Goal: Task Accomplishment & Management: Complete application form

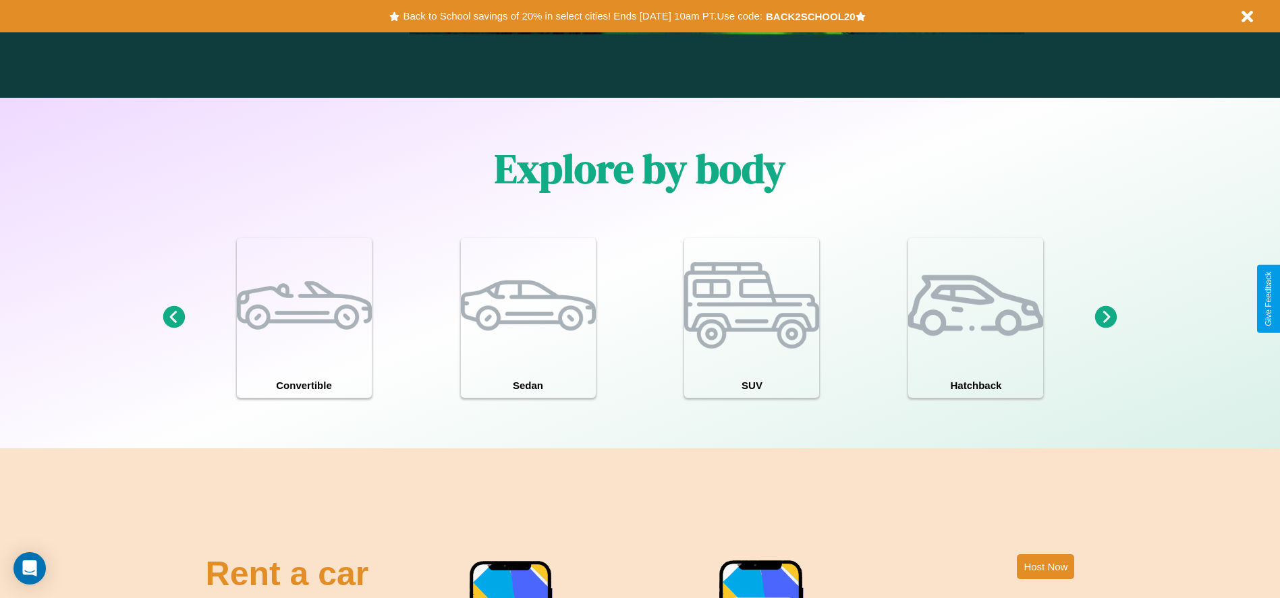
scroll to position [1936, 0]
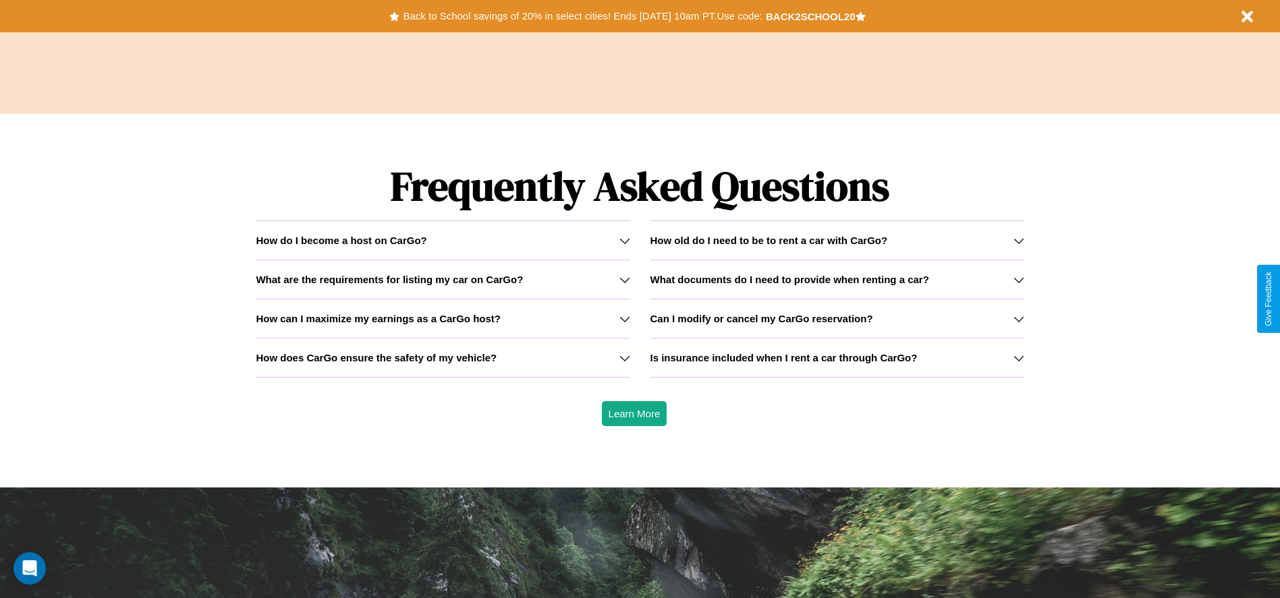
click at [837, 240] on h3 "How old do I need to be to rent a car with CarGo?" at bounding box center [768, 240] width 237 height 11
click at [1018, 318] on icon at bounding box center [1018, 319] width 11 height 11
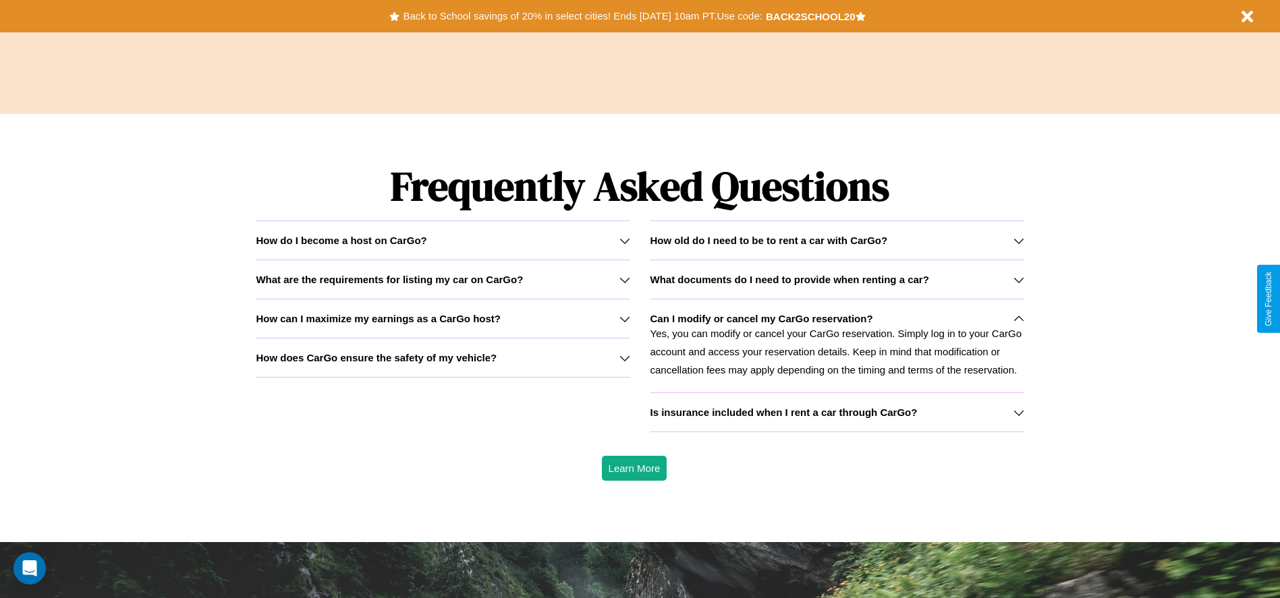
click at [443, 358] on h3 "How does CarGo ensure the safety of my vehicle?" at bounding box center [376, 357] width 241 height 11
click at [443, 318] on h3 "How can I maximize my earnings as a CarGo host?" at bounding box center [378, 318] width 245 height 11
click at [624, 279] on icon at bounding box center [624, 280] width 11 height 11
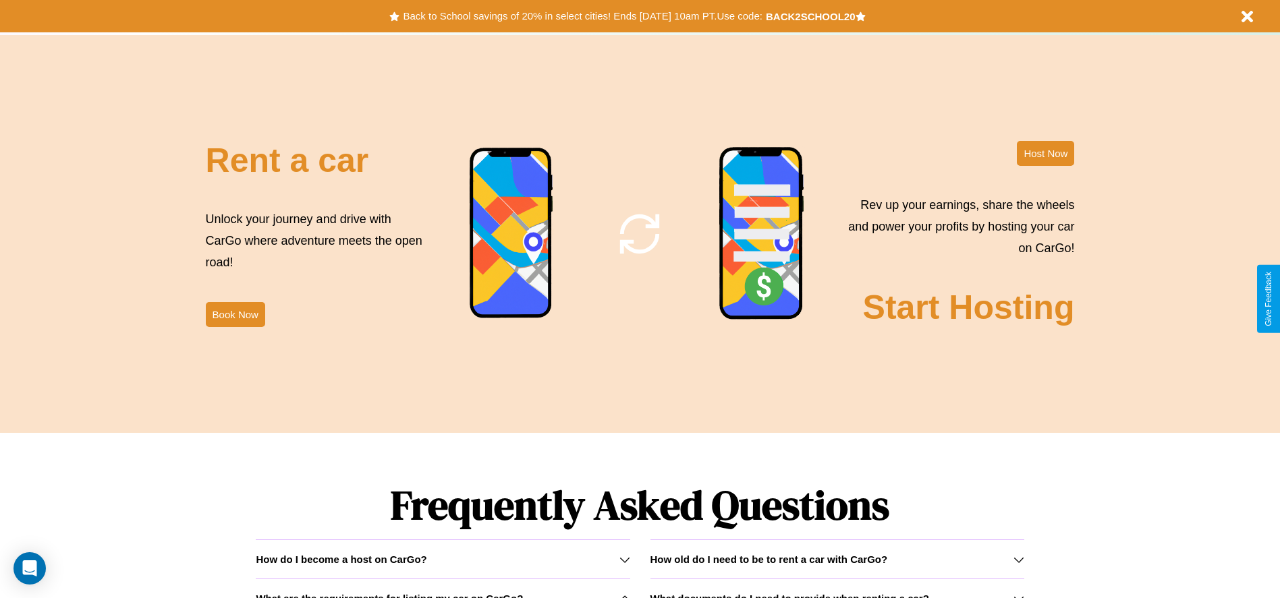
scroll to position [0, 0]
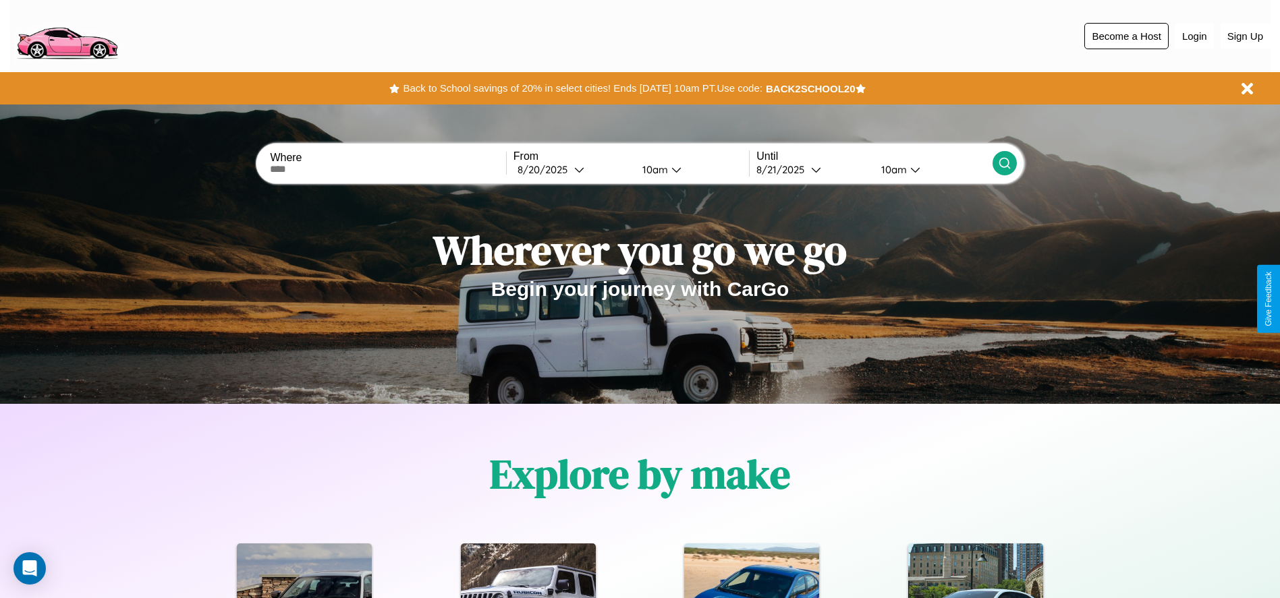
click at [1126, 36] on button "Become a Host" at bounding box center [1126, 36] width 84 height 26
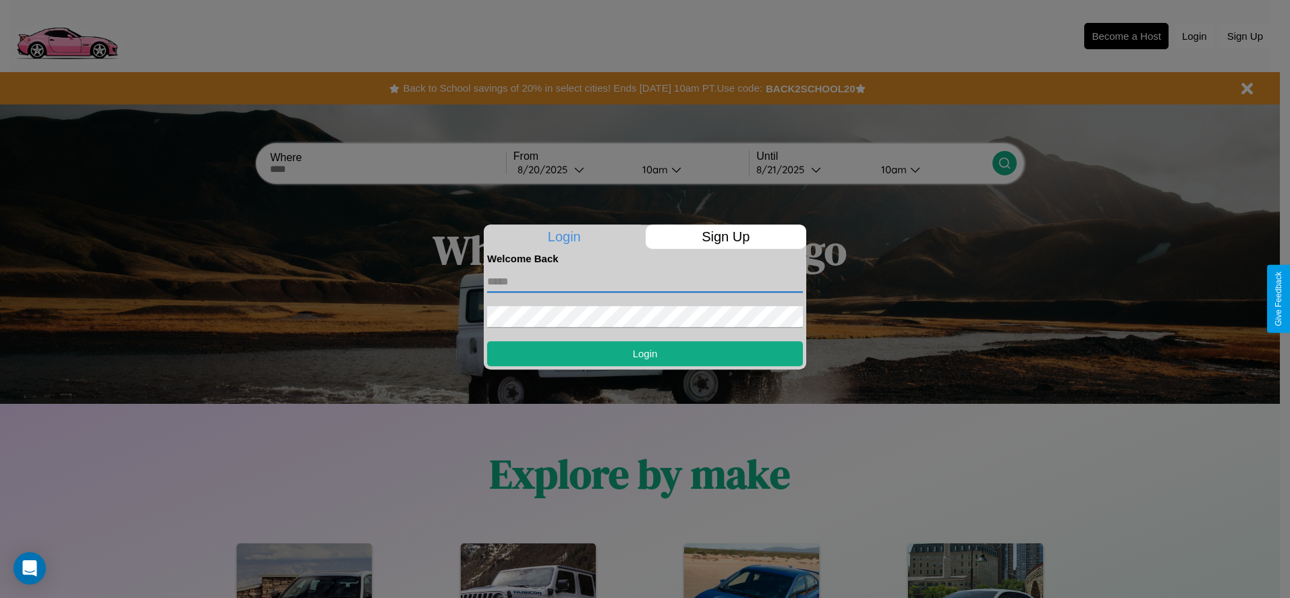
click at [645, 281] on input "text" at bounding box center [645, 282] width 316 height 22
type input "**********"
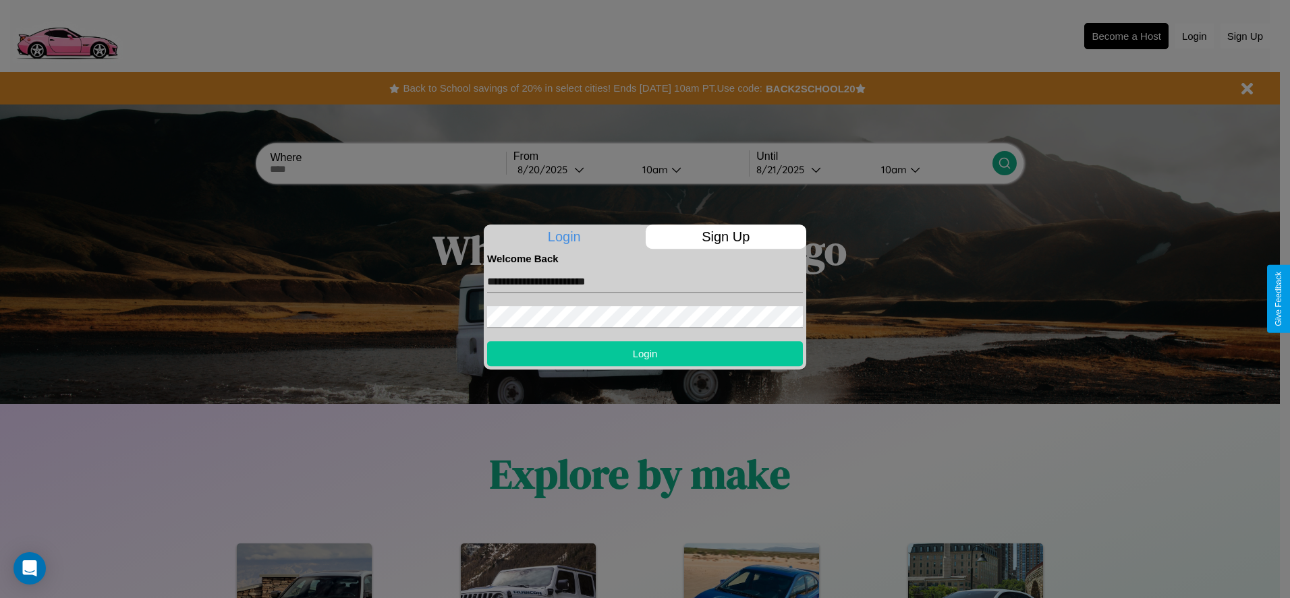
click at [645, 354] on button "Login" at bounding box center [645, 353] width 316 height 25
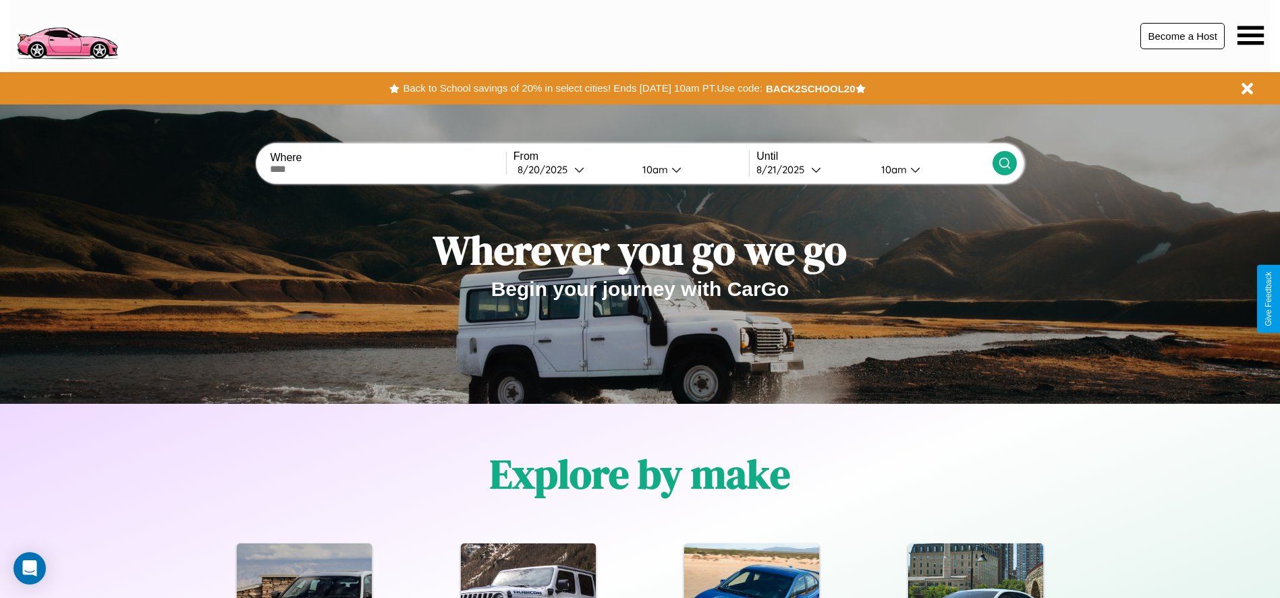
click at [1182, 36] on button "Become a Host" at bounding box center [1182, 36] width 84 height 26
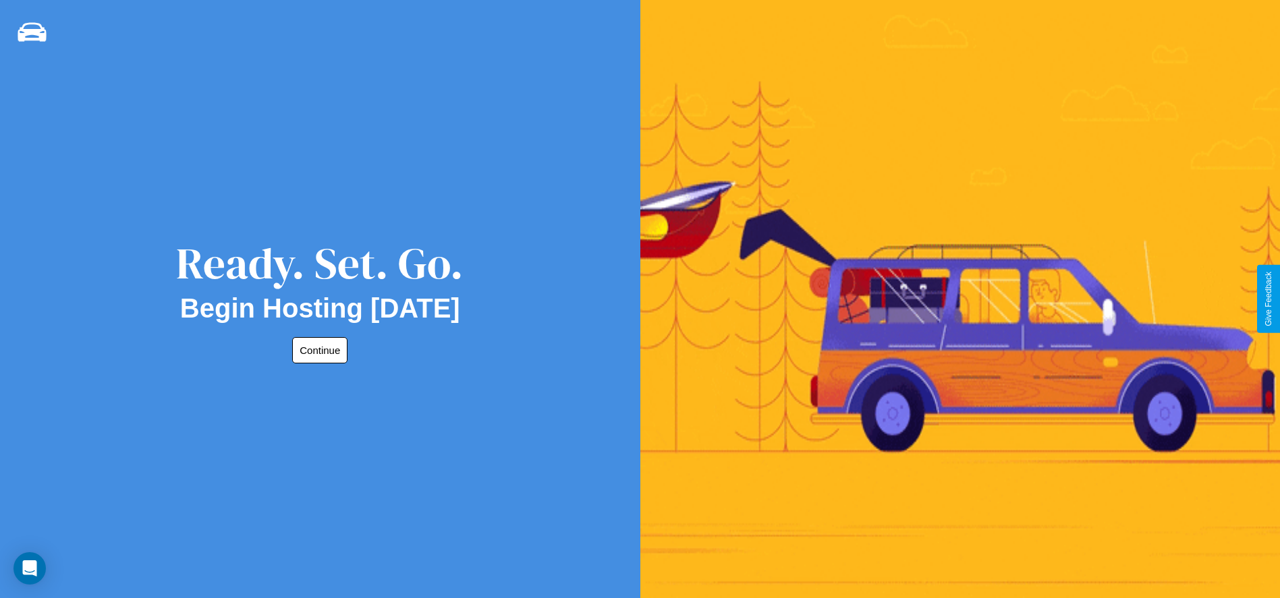
click at [317, 350] on button "Continue" at bounding box center [319, 350] width 55 height 26
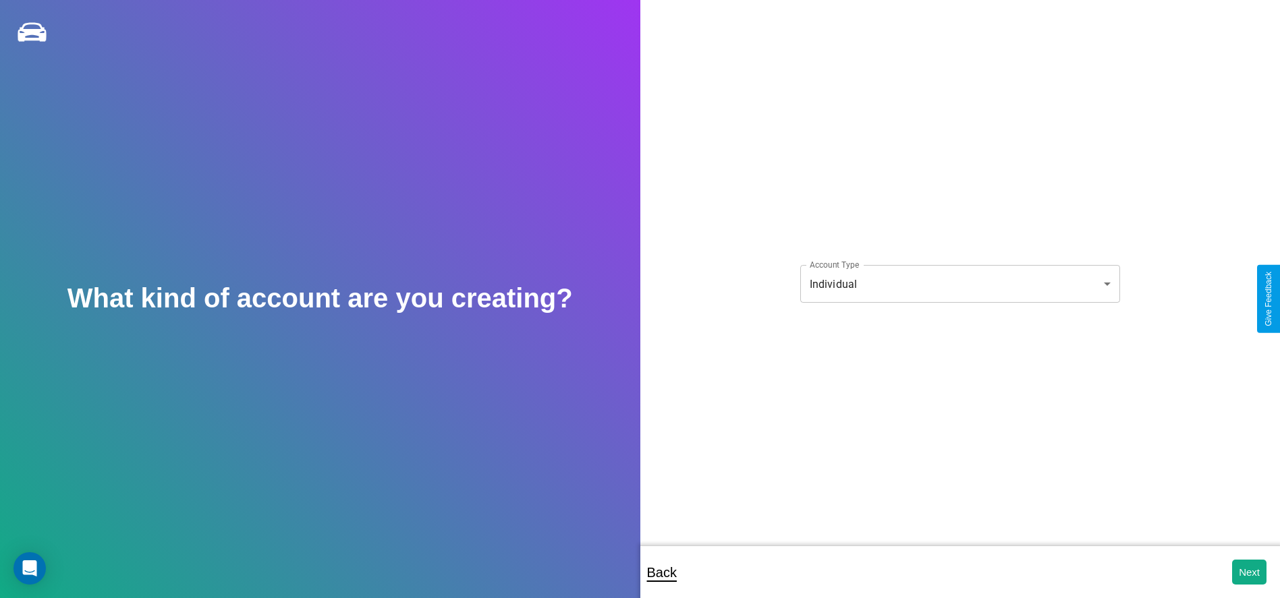
click at [959, 284] on body "**********" at bounding box center [640, 308] width 1280 height 617
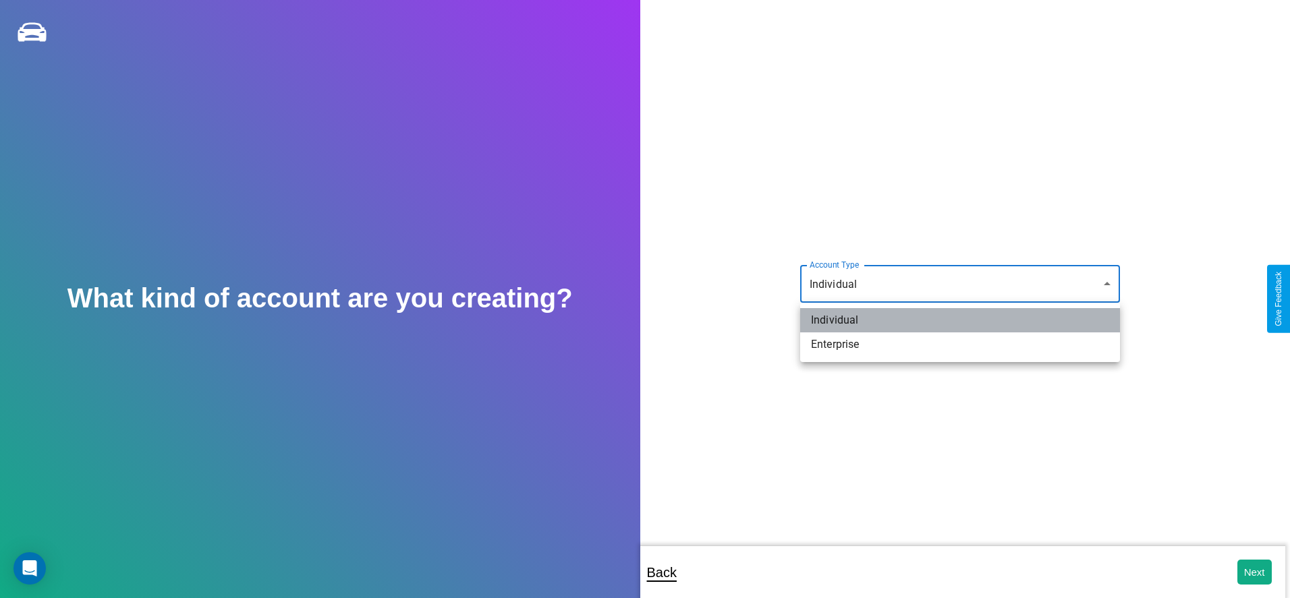
click at [960, 320] on li "Individual" at bounding box center [960, 320] width 320 height 24
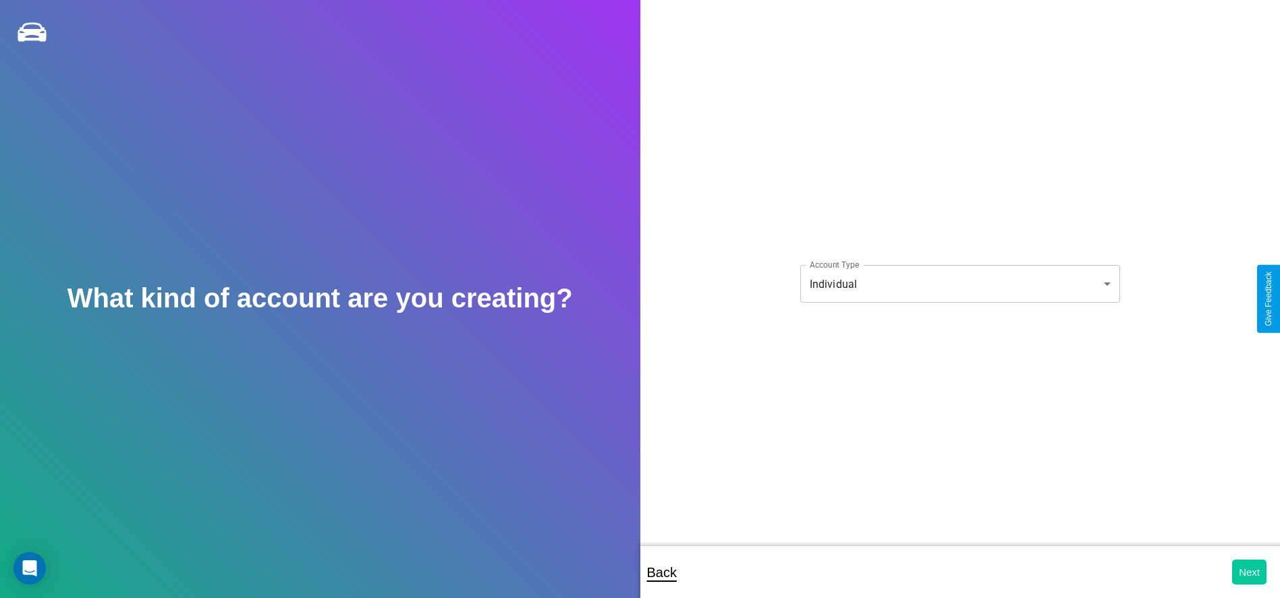
click at [1249, 572] on button "Next" at bounding box center [1249, 572] width 34 height 25
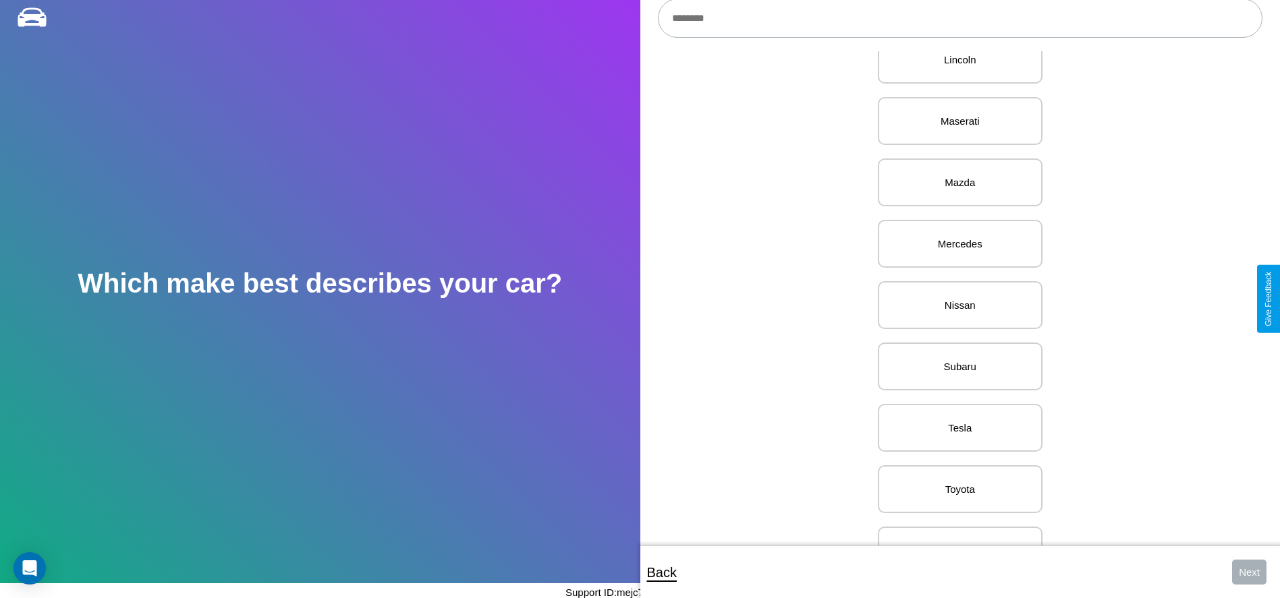
scroll to position [1577, 0]
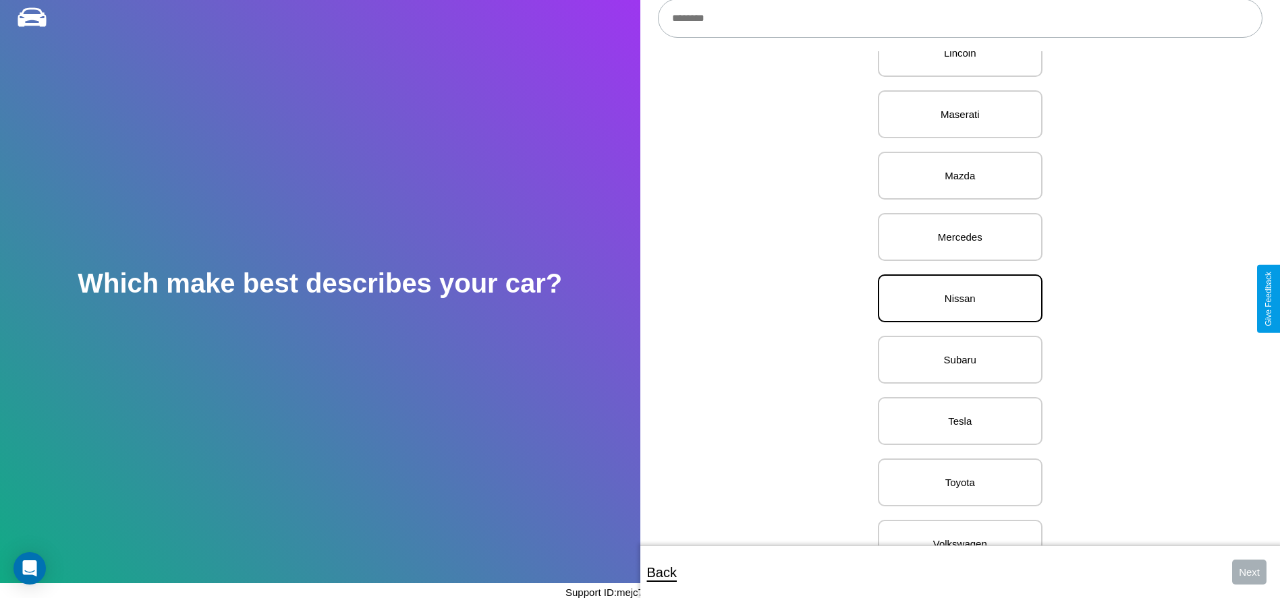
click at [955, 299] on p "Nissan" at bounding box center [960, 298] width 135 height 18
click at [1249, 572] on button "Next" at bounding box center [1249, 572] width 34 height 25
